Goal: Task Accomplishment & Management: Use online tool/utility

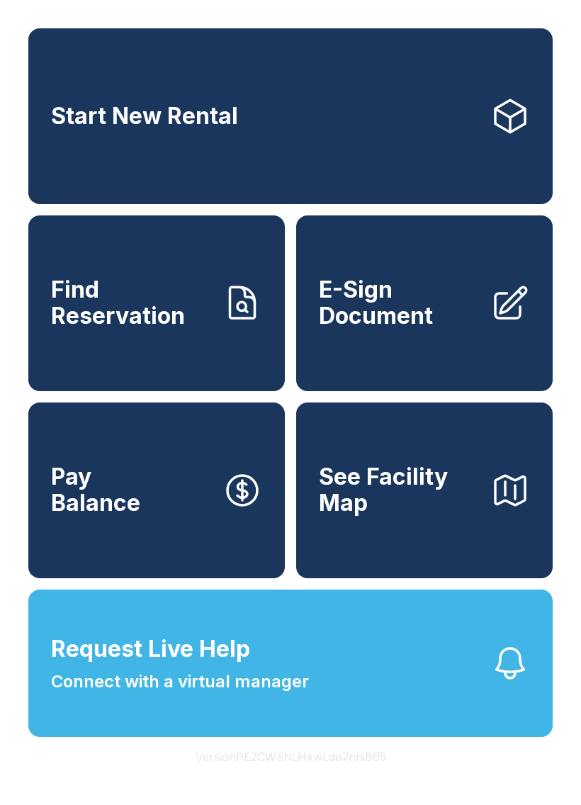
click at [343, 682] on button "Request Live Help Connect with a virtual manager" at bounding box center [290, 663] width 524 height 147
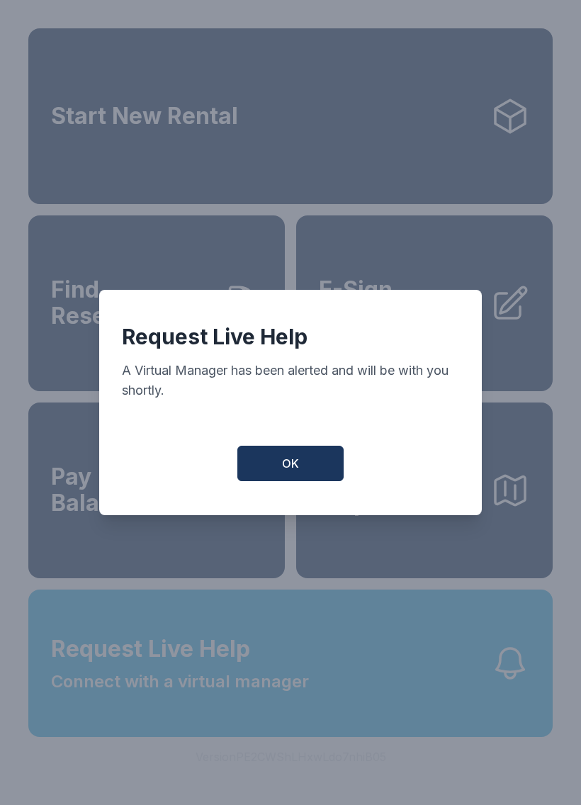
click at [315, 470] on button "OK" at bounding box center [290, 463] width 106 height 35
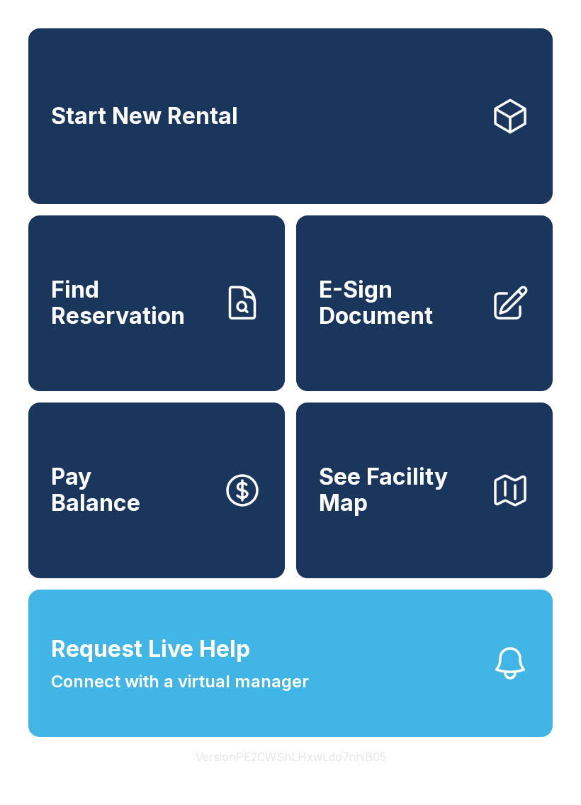
click at [447, 348] on link "E-Sign Document" at bounding box center [424, 303] width 257 height 176
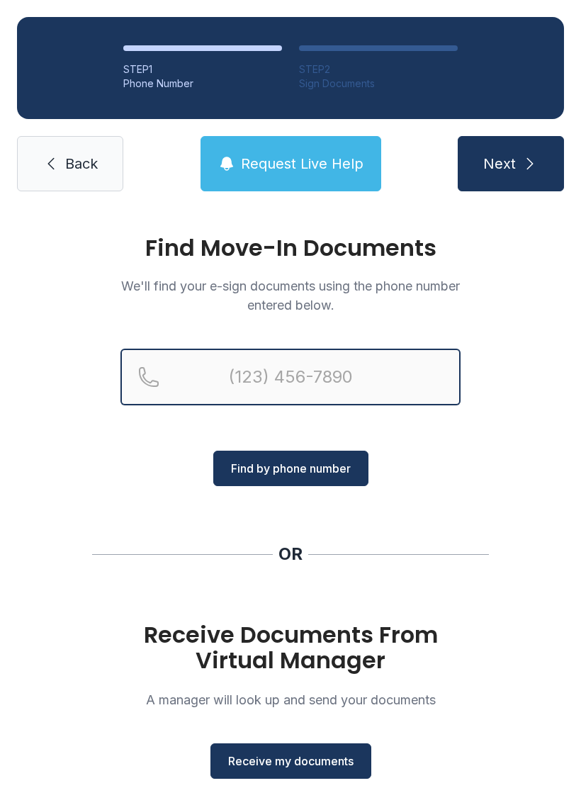
click at [332, 381] on input "Reservation phone number" at bounding box center [290, 377] width 340 height 57
type input "[PHONE_NUMBER]"
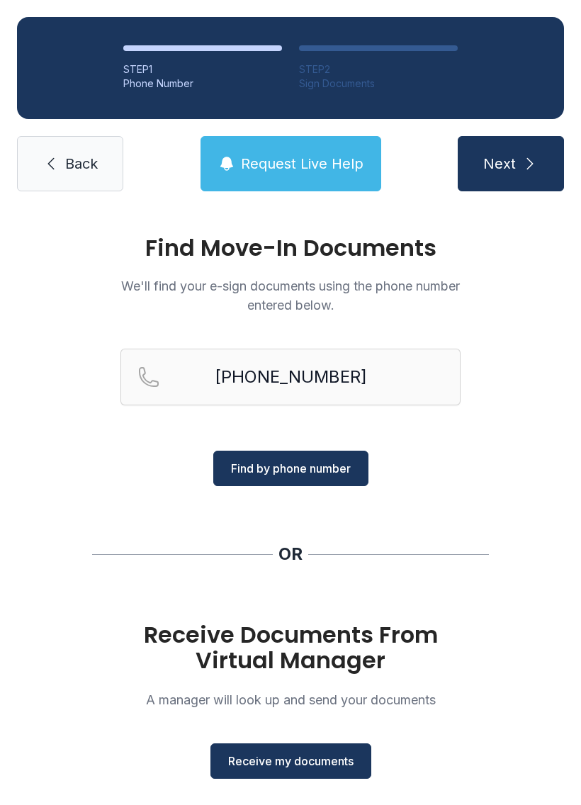
click at [322, 471] on span "Find by phone number" at bounding box center [291, 468] width 120 height 17
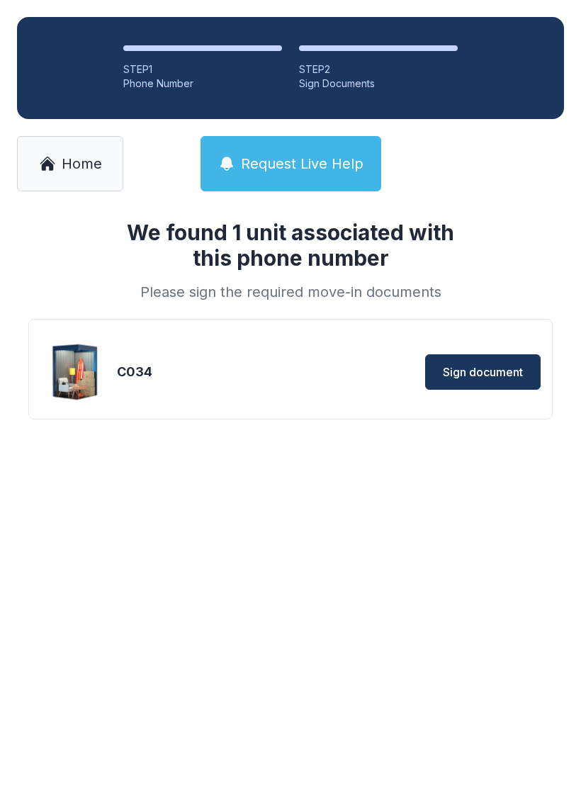
click at [330, 378] on div "Sign document" at bounding box center [417, 371] width 248 height 35
click at [413, 461] on div "We found 1 unit associated with this phone number Please sign the required move…" at bounding box center [290, 342] width 581 height 268
click at [459, 379] on span "Sign document" at bounding box center [483, 372] width 80 height 17
click at [71, 165] on span "Home" at bounding box center [82, 164] width 40 height 20
